Goal: Use online tool/utility: Utilize a website feature to perform a specific function

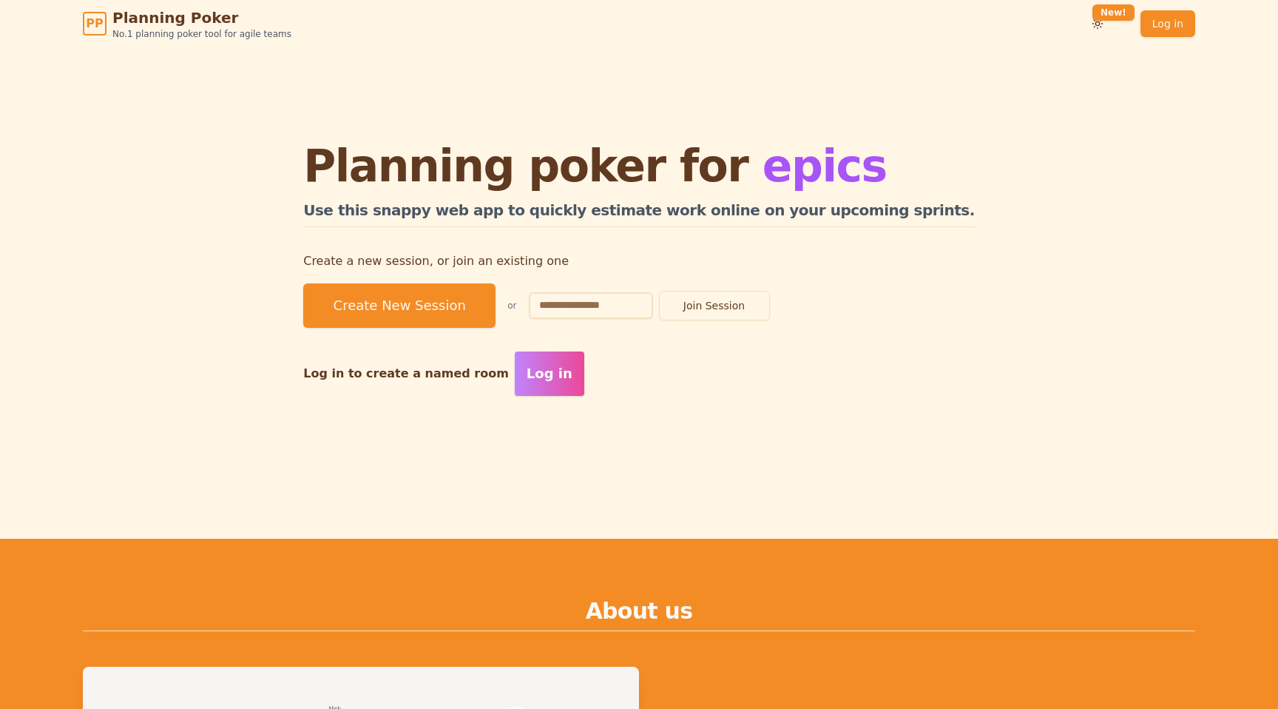
click at [646, 317] on input "text" at bounding box center [591, 305] width 124 height 27
click at [659, 291] on button "Join Session" at bounding box center [714, 306] width 111 height 30
click at [639, 302] on input "****" at bounding box center [591, 305] width 124 height 27
type input "****"
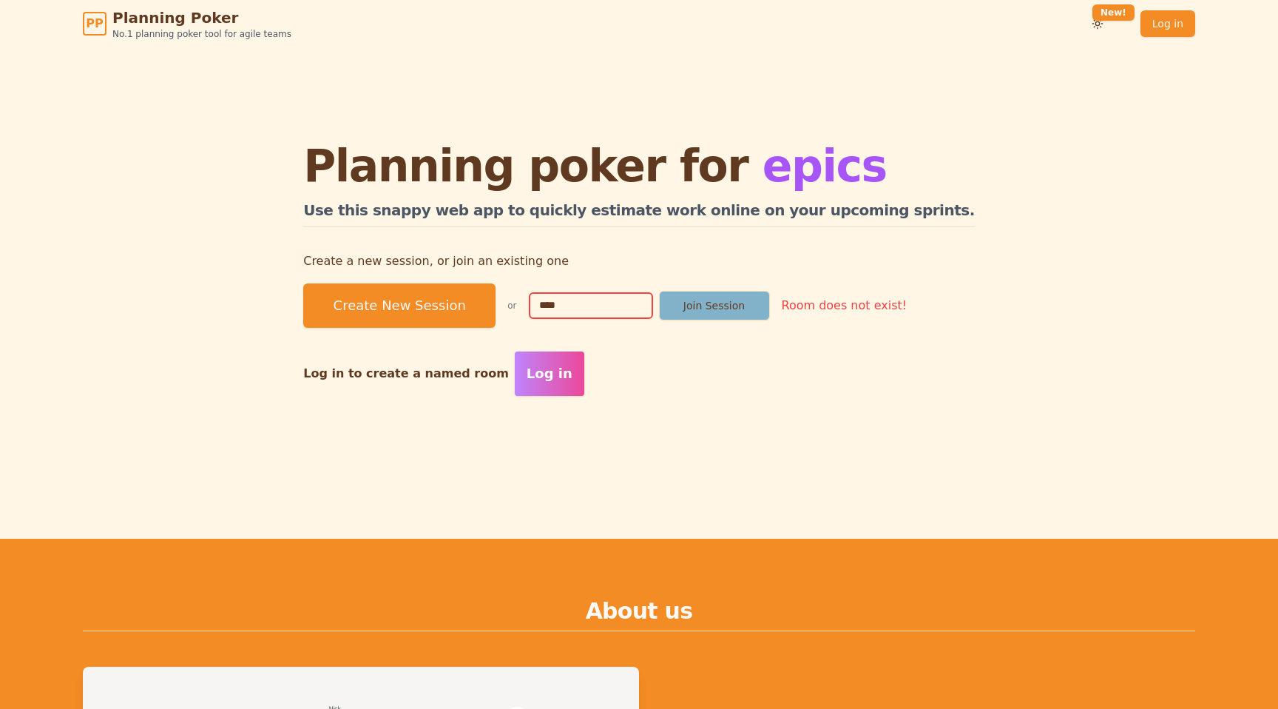
click at [770, 304] on button "Join Session" at bounding box center [714, 306] width 111 height 30
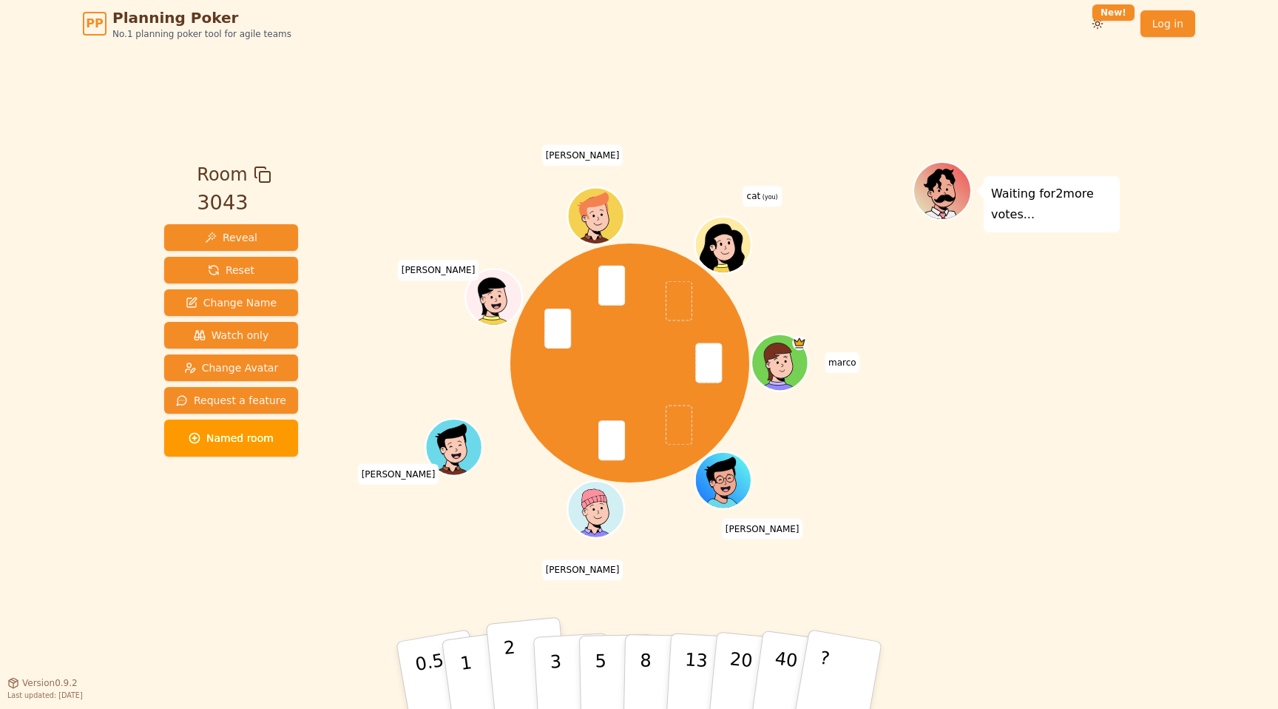
click at [516, 662] on button "2" at bounding box center [528, 676] width 84 height 118
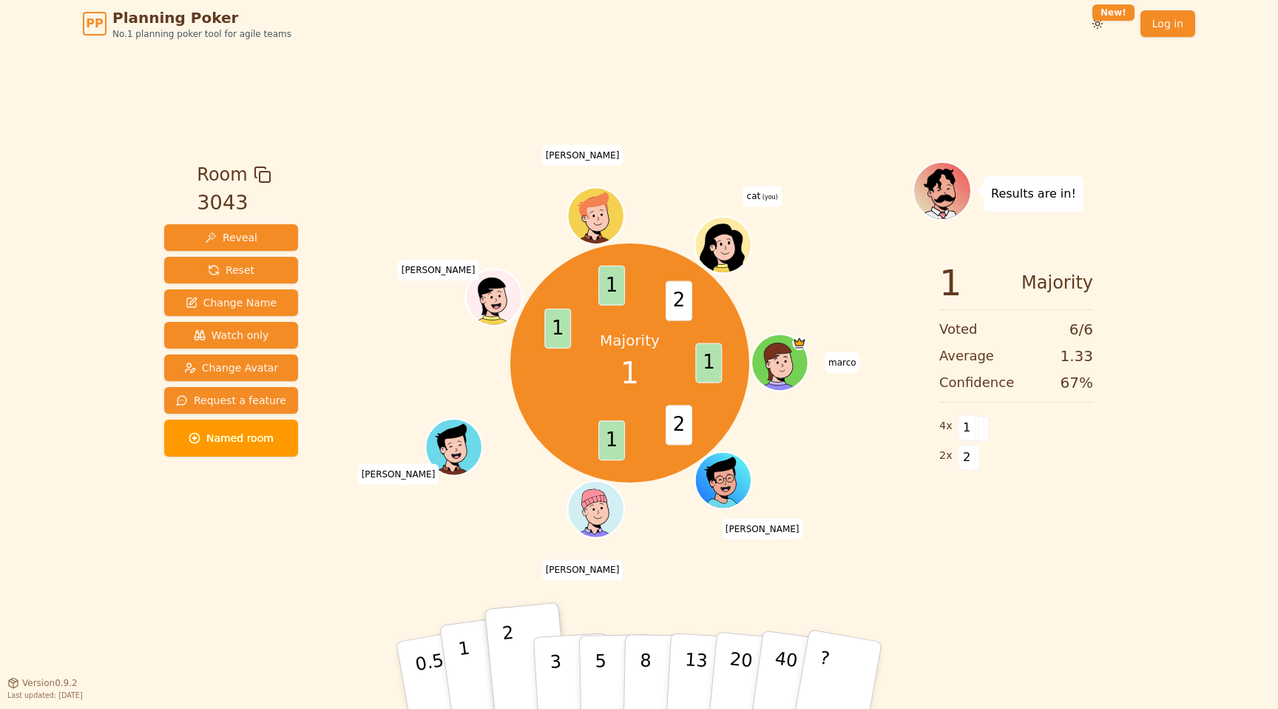
click at [454, 656] on button "1" at bounding box center [483, 675] width 88 height 120
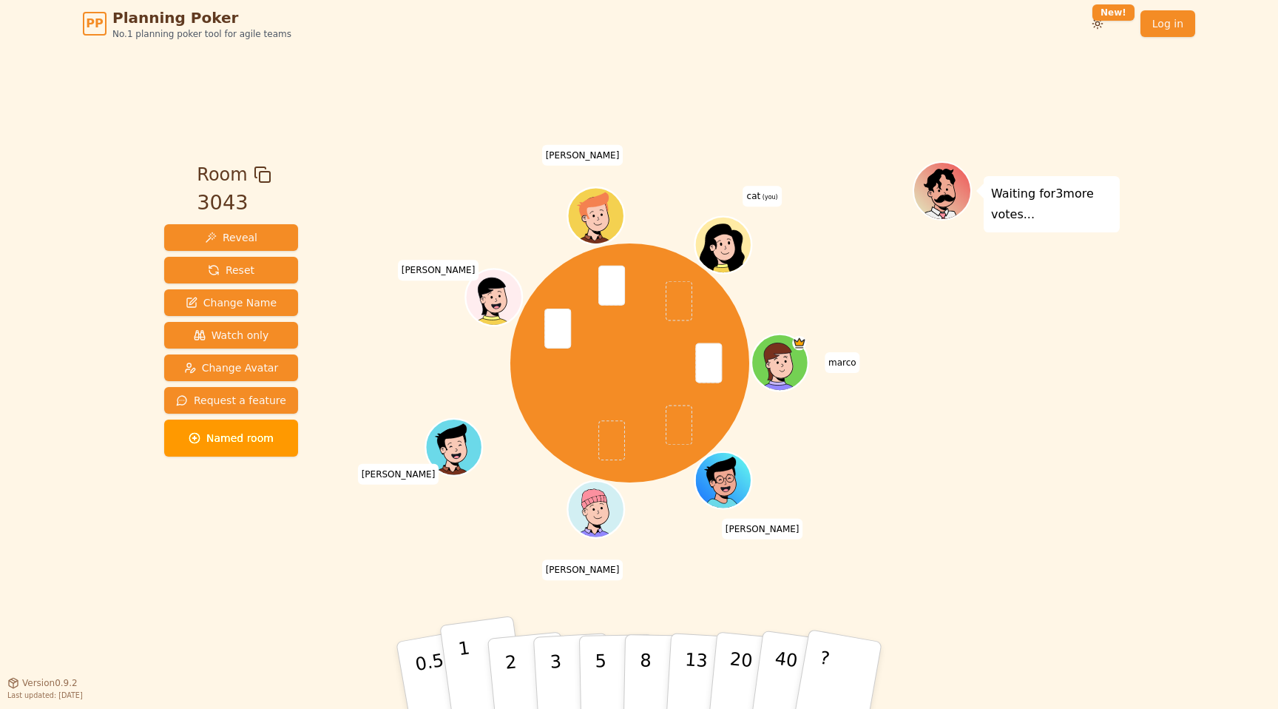
click at [475, 658] on button "1" at bounding box center [483, 675] width 88 height 120
click at [457, 662] on button "1" at bounding box center [483, 675] width 88 height 120
click at [469, 682] on p "1" at bounding box center [468, 677] width 22 height 81
click at [480, 679] on button "1" at bounding box center [483, 675] width 88 height 120
click at [501, 650] on button "2" at bounding box center [528, 676] width 84 height 118
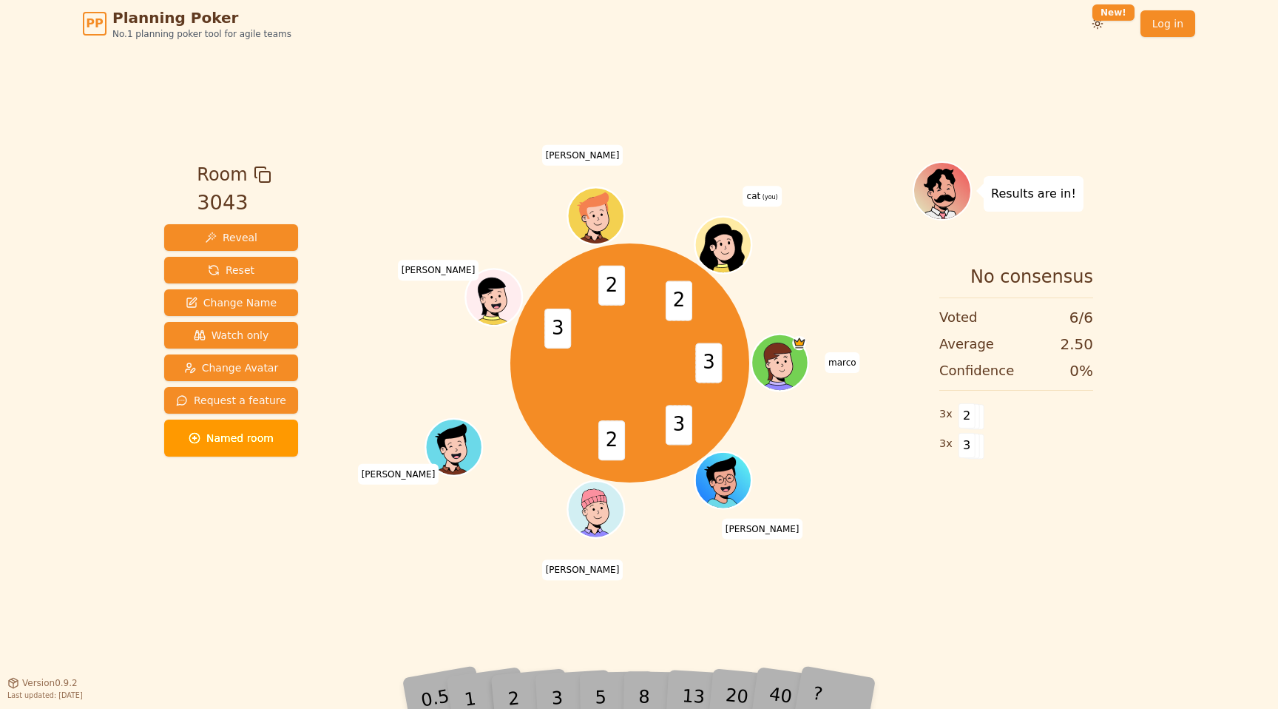
click at [533, 621] on div "Room 3043 Reveal Reset Change Name Watch only Change Avatar Request a feature N…" at bounding box center [639, 364] width 962 height 635
click at [541, 692] on div "2" at bounding box center [528, 674] width 49 height 55
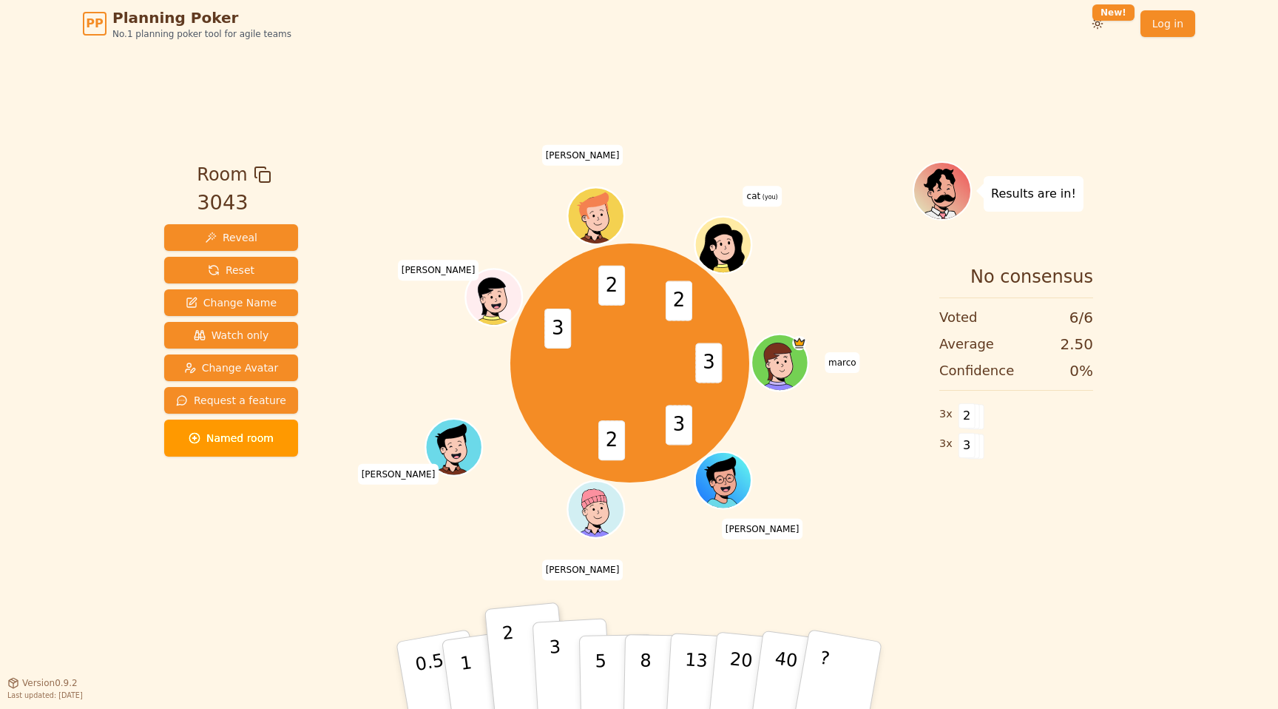
click at [549, 692] on button "3" at bounding box center [573, 675] width 81 height 115
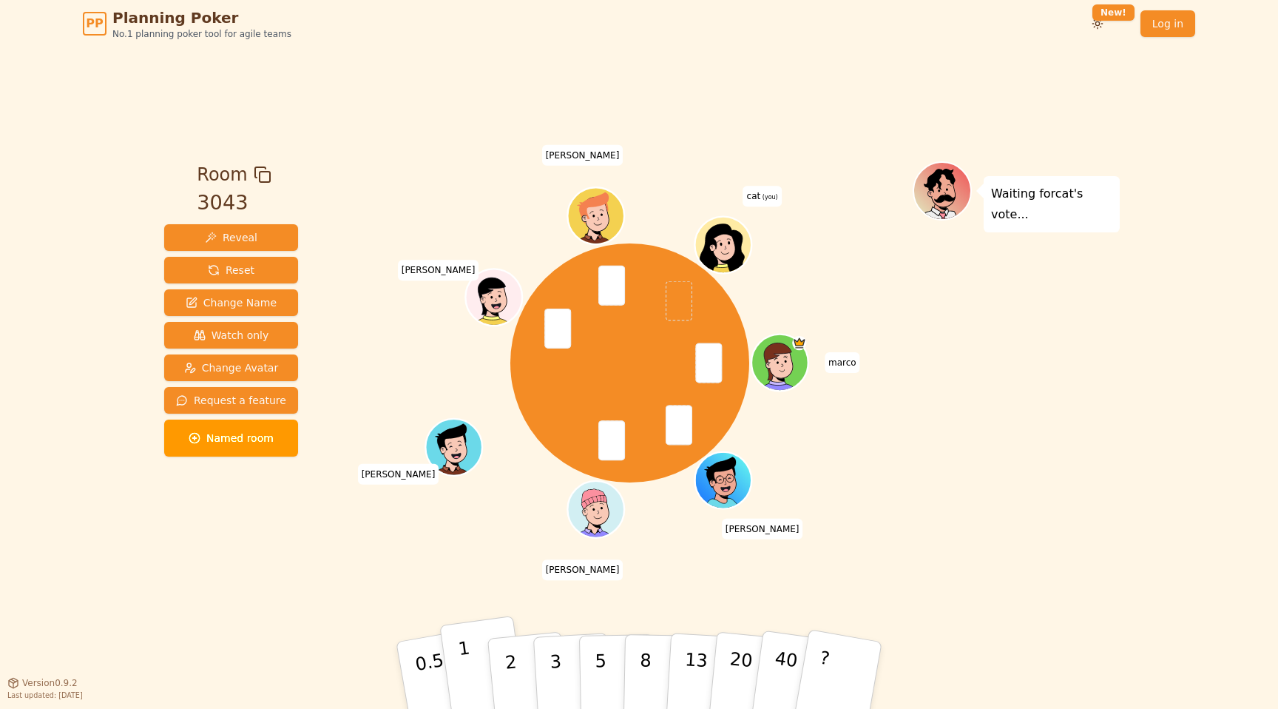
click at [475, 687] on button "1" at bounding box center [483, 675] width 88 height 120
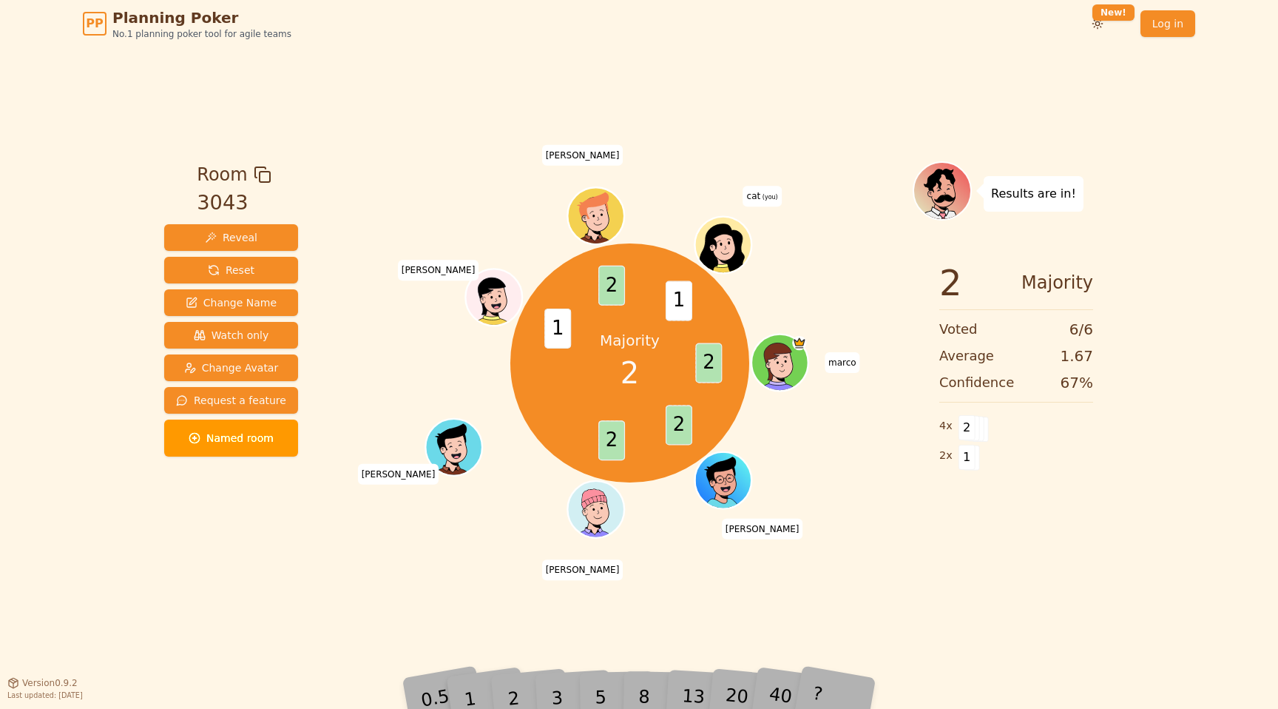
click at [527, 673] on div "2" at bounding box center [528, 674] width 49 height 55
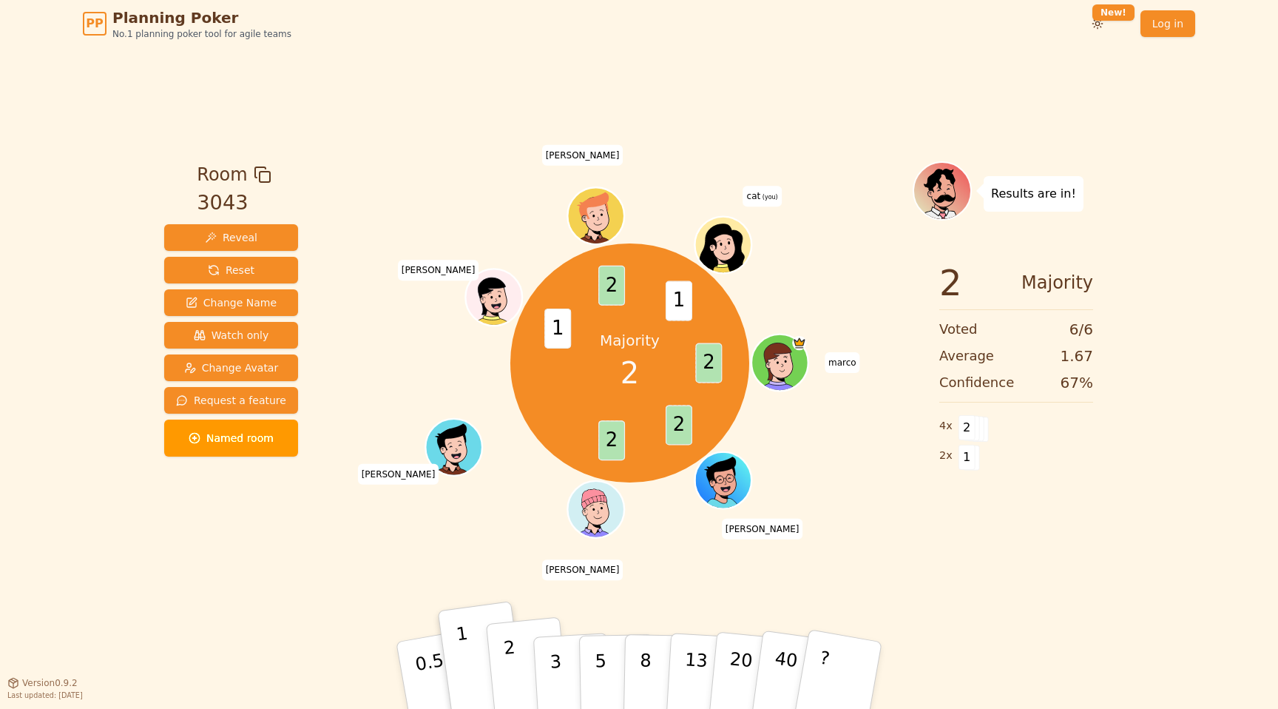
click at [517, 692] on p "2" at bounding box center [512, 677] width 19 height 81
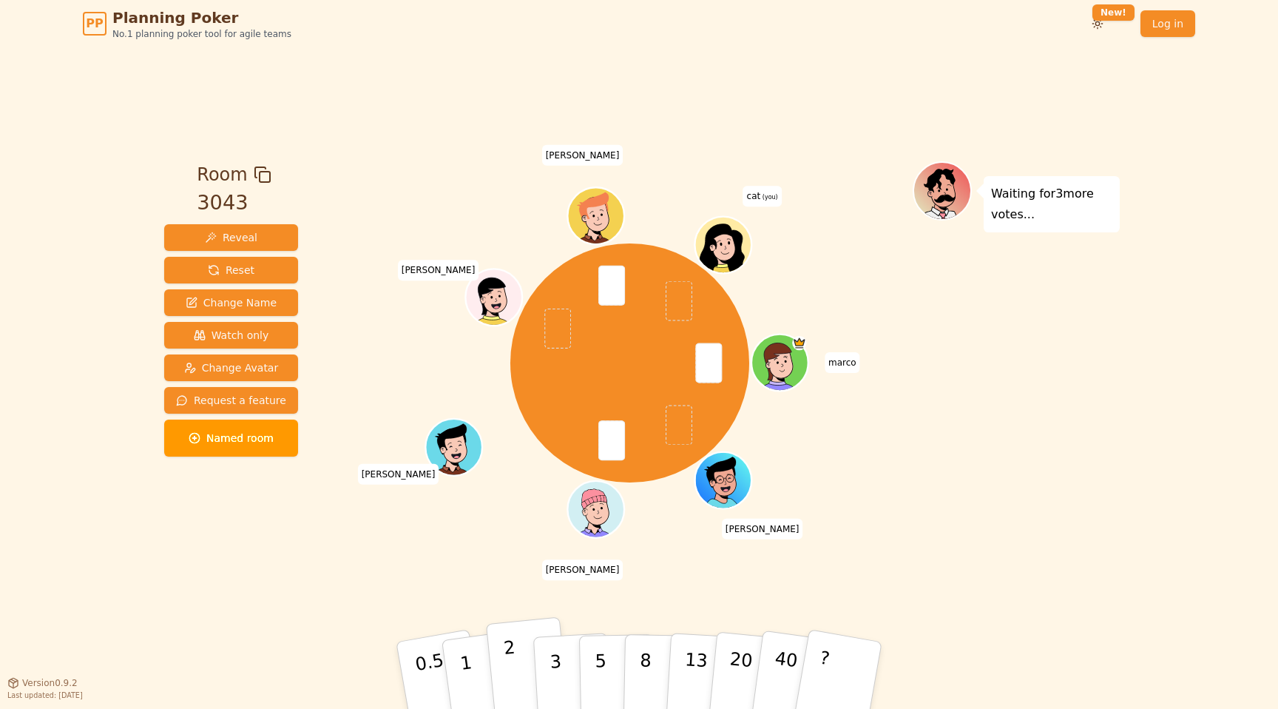
click at [514, 648] on button "2" at bounding box center [528, 676] width 84 height 118
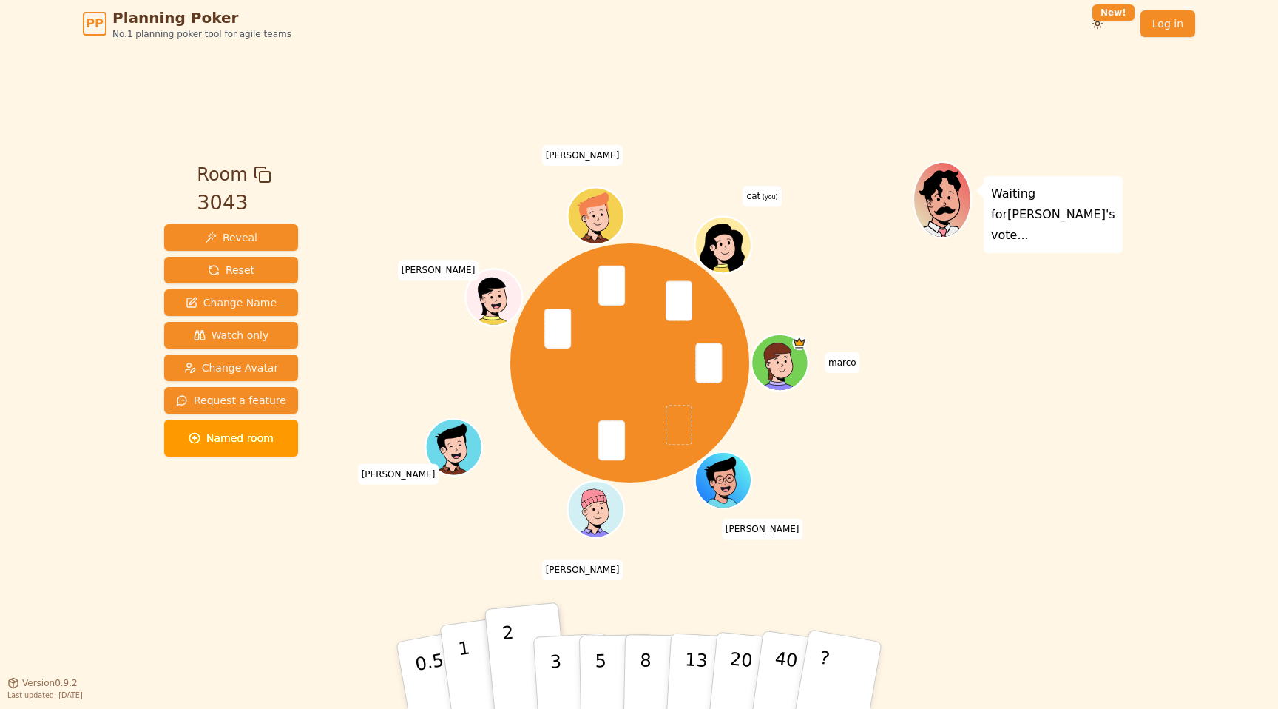
click at [472, 689] on button "1" at bounding box center [483, 675] width 88 height 120
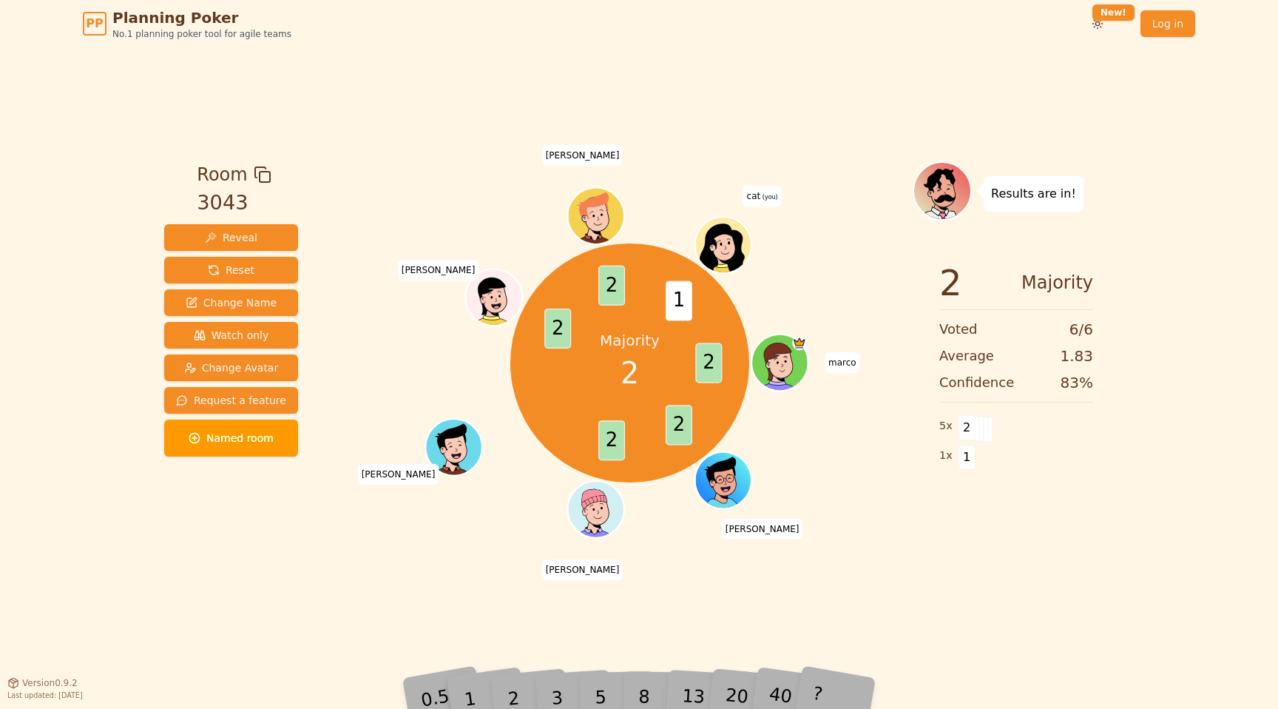
click at [505, 691] on div "1" at bounding box center [484, 674] width 51 height 57
click at [525, 688] on button "2" at bounding box center [528, 676] width 84 height 118
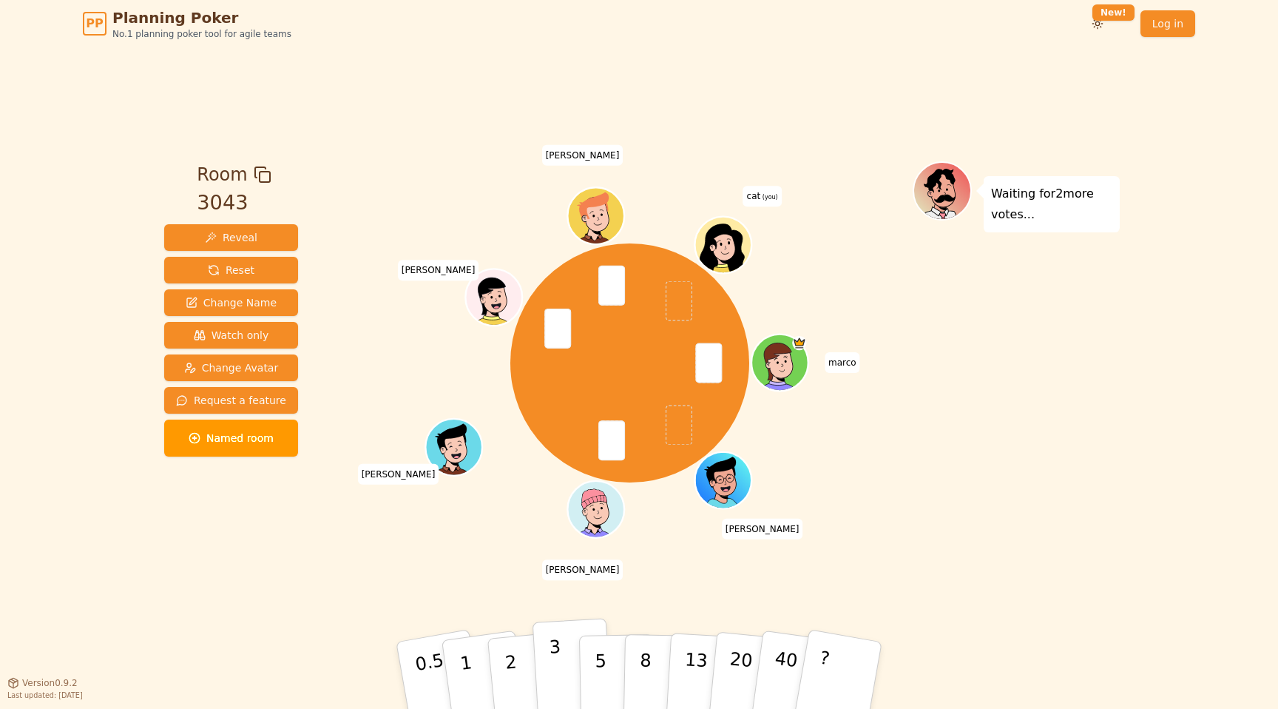
click at [543, 644] on button "3" at bounding box center [573, 675] width 81 height 115
